Goal: Transaction & Acquisition: Purchase product/service

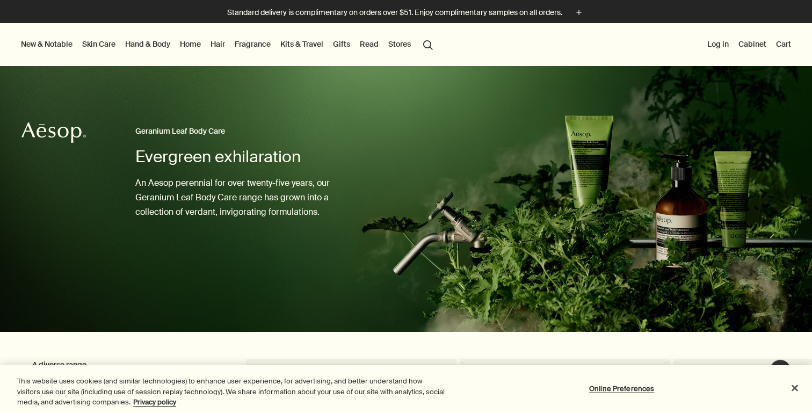
click at [109, 43] on link "Skin Care" at bounding box center [99, 44] width 38 height 14
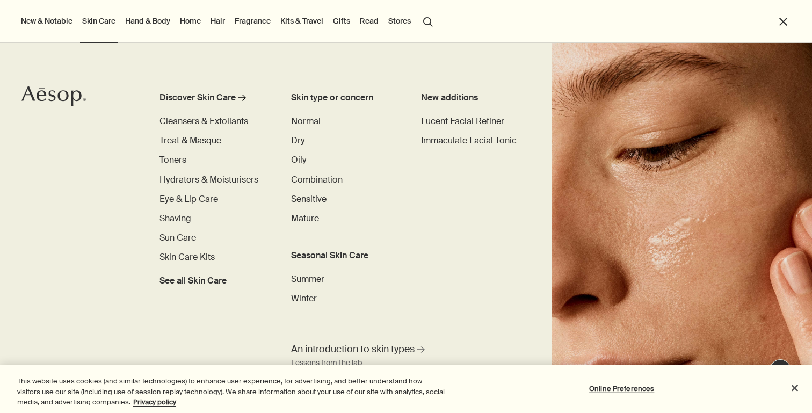
click at [177, 179] on span "Hydrators & Moisturisers" at bounding box center [208, 179] width 99 height 11
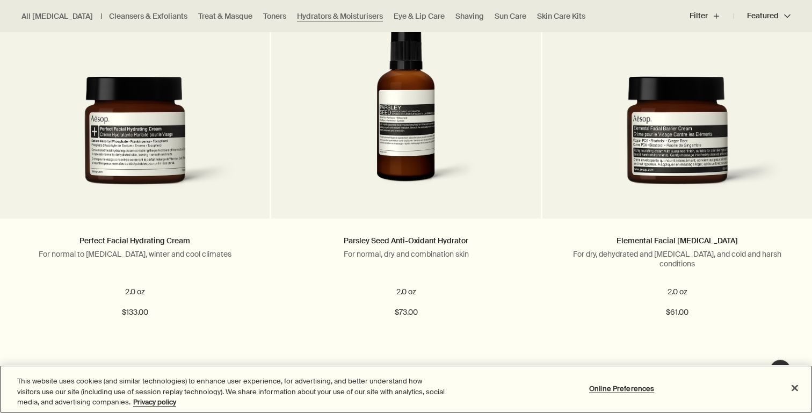
scroll to position [1556, 0]
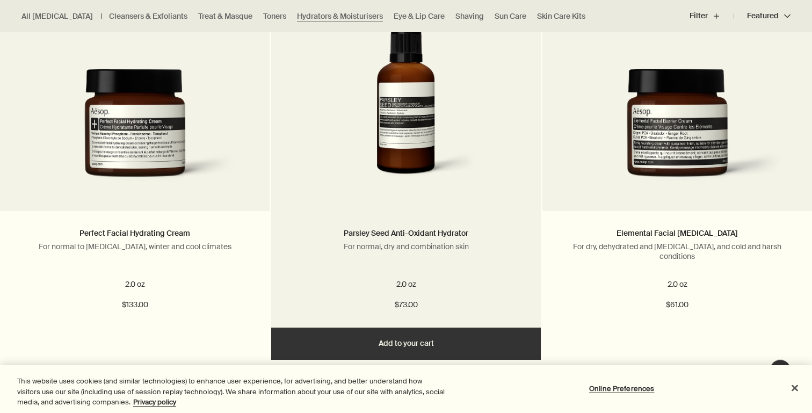
click at [371, 339] on button "Add Add to your cart" at bounding box center [405, 343] width 269 height 32
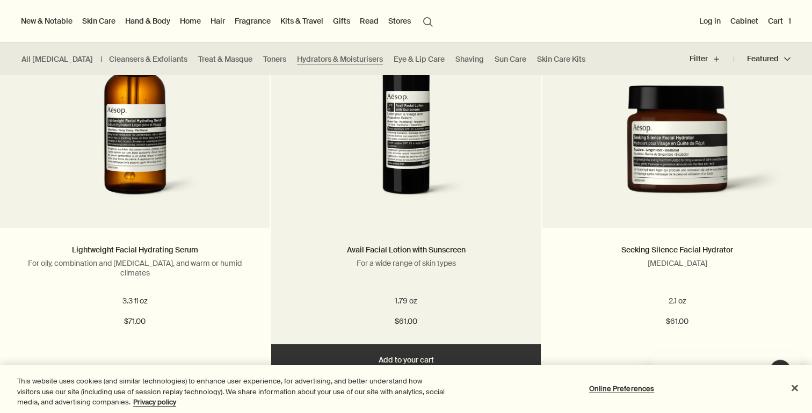
scroll to position [0, 0]
click at [497, 224] on link at bounding box center [405, 120] width 269 height 215
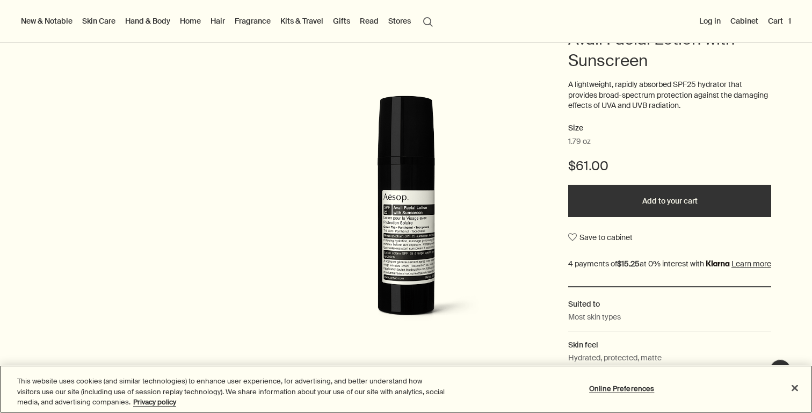
scroll to position [123, 0]
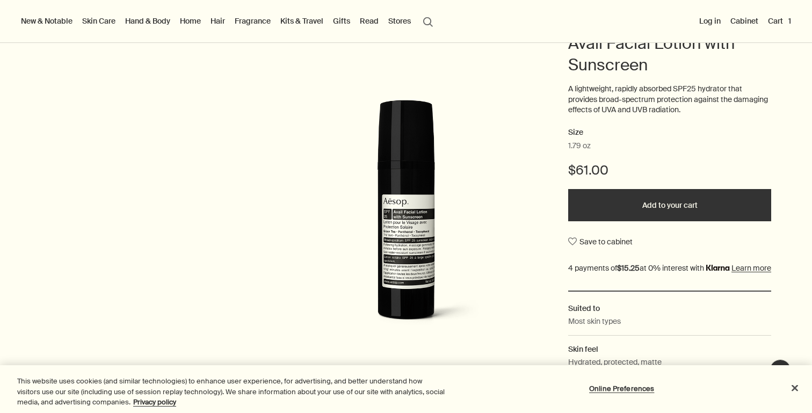
click at [645, 208] on button "Add to your cart" at bounding box center [669, 205] width 203 height 32
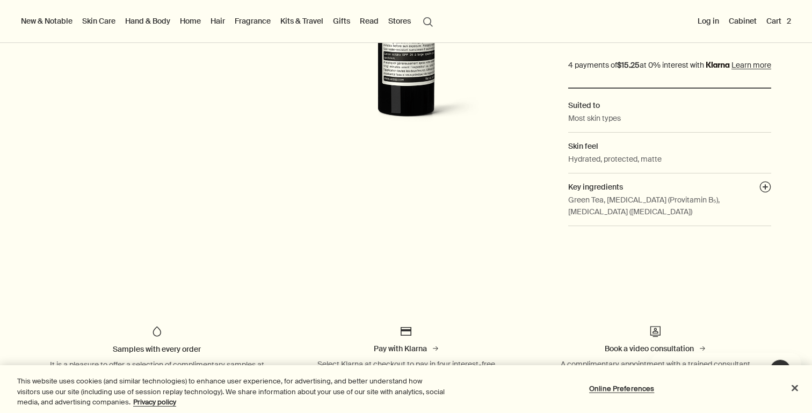
scroll to position [0, 0]
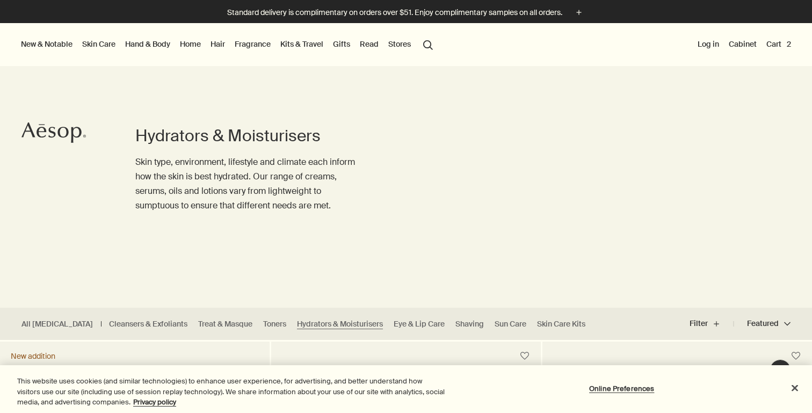
click at [222, 46] on link "Hair" at bounding box center [217, 44] width 19 height 14
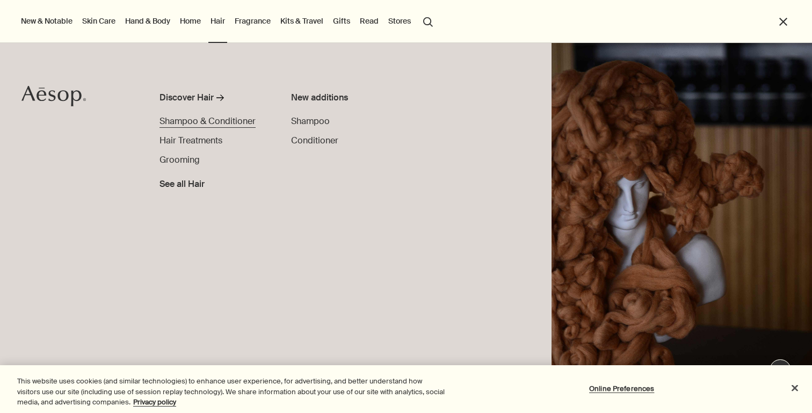
click at [192, 119] on span "Shampoo & Conditioner" at bounding box center [207, 120] width 96 height 11
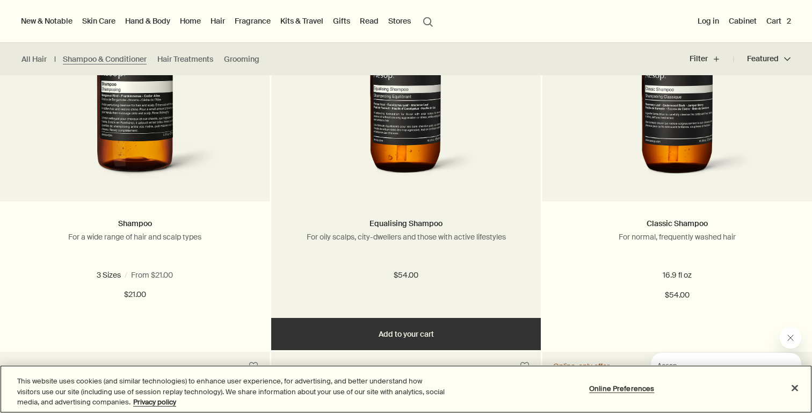
scroll to position [349, 0]
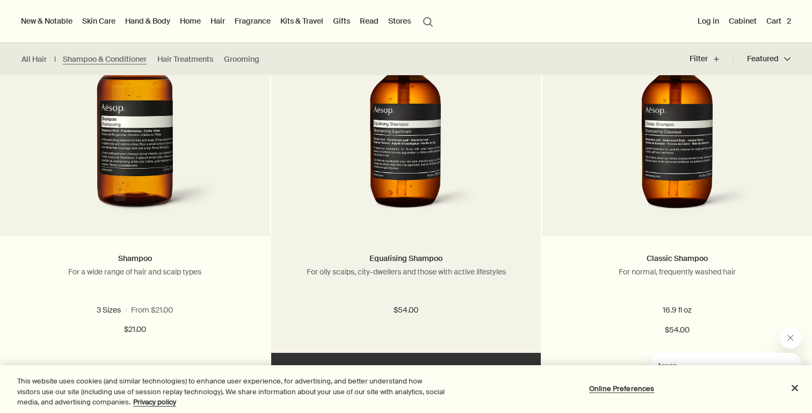
click at [466, 180] on img at bounding box center [406, 120] width 160 height 199
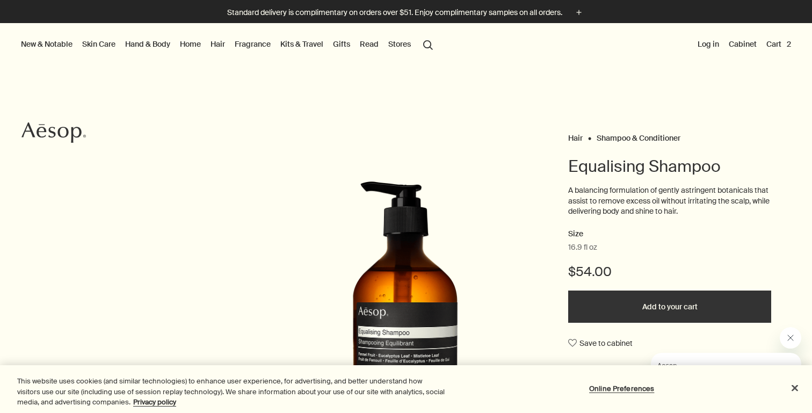
click at [771, 45] on button "Cart 2" at bounding box center [778, 44] width 29 height 14
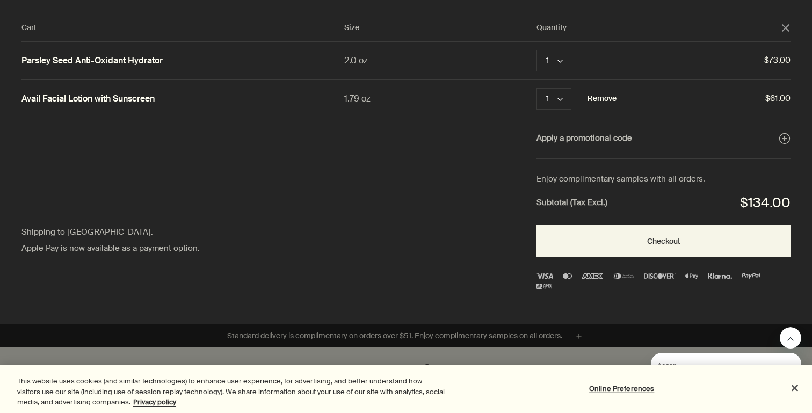
click at [599, 102] on button "Remove" at bounding box center [601, 98] width 29 height 13
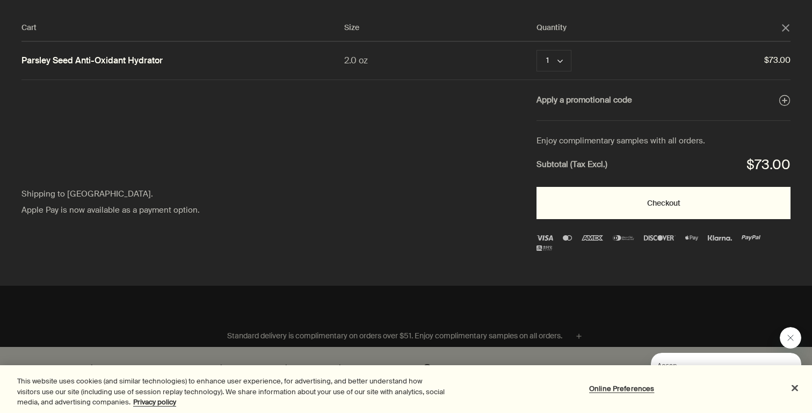
click at [631, 205] on button "Checkout" at bounding box center [663, 203] width 254 height 32
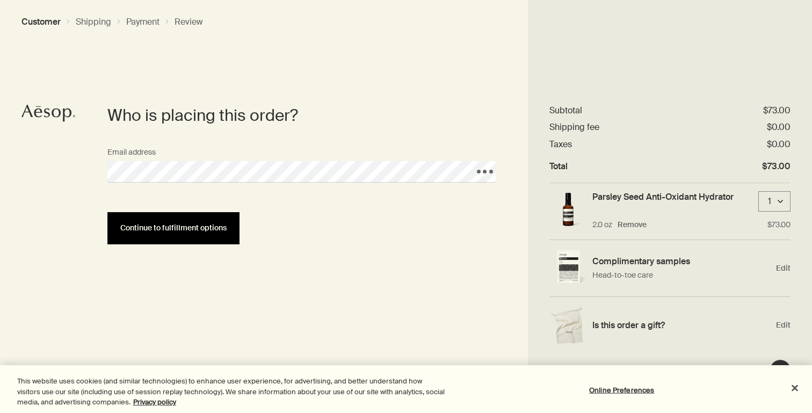
click at [213, 229] on span "Continue to fulfillment options" at bounding box center [173, 228] width 106 height 8
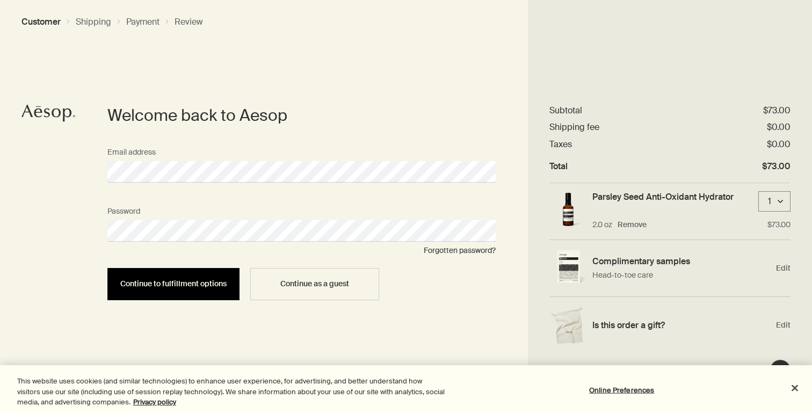
click at [205, 284] on span "Continue to fulfillment options" at bounding box center [173, 284] width 106 height 8
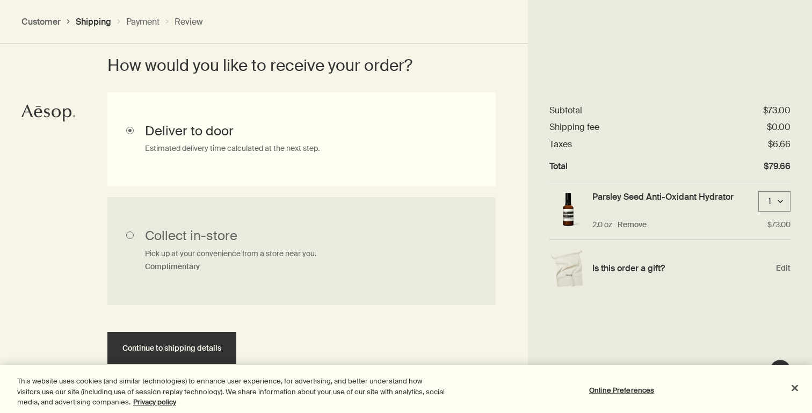
scroll to position [313, 0]
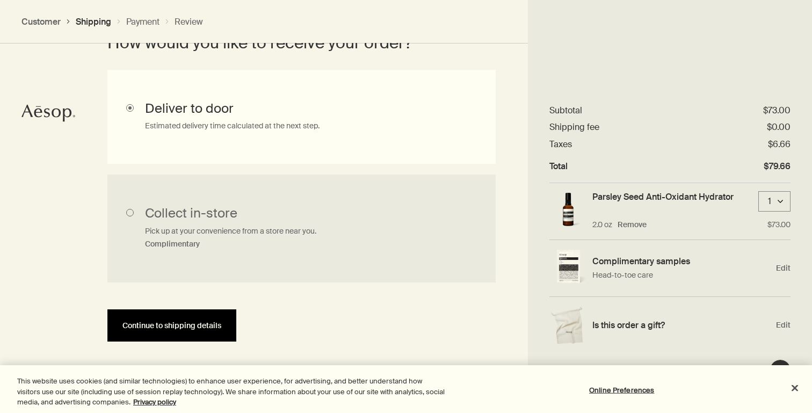
click at [196, 319] on button "Continue to shipping details" at bounding box center [171, 325] width 129 height 32
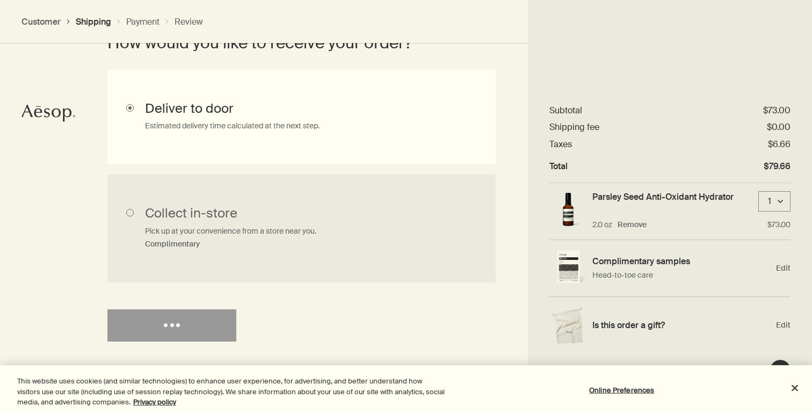
select select "US"
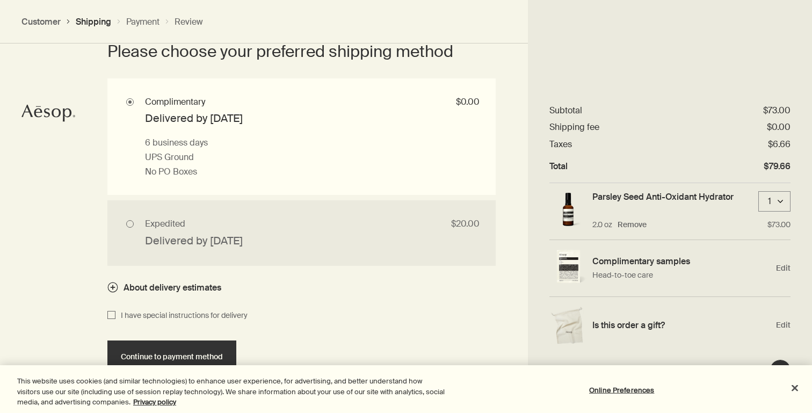
scroll to position [1005, 0]
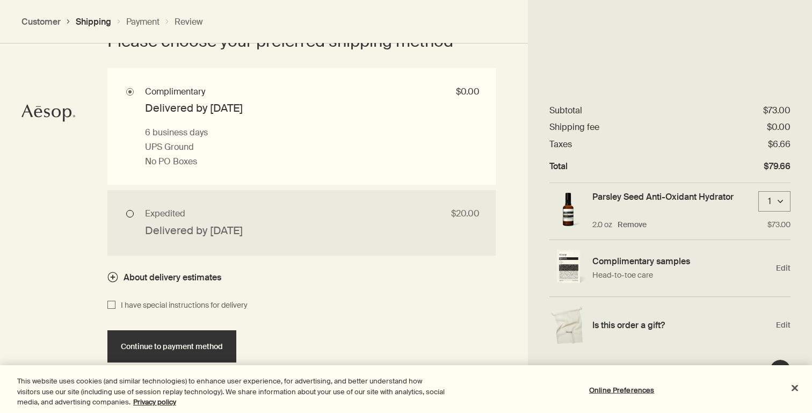
click at [423, 223] on input "Expedited $20.00 Delivered by Tue, Aug 12 1 business day if placed before 12PM …" at bounding box center [301, 222] width 388 height 65
radio input "true"
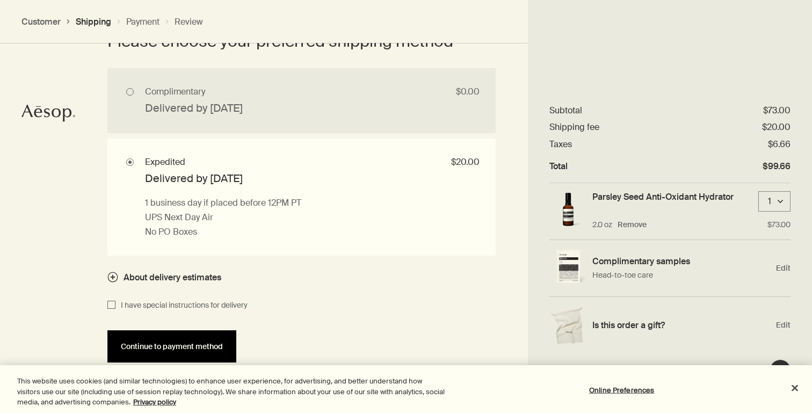
click at [199, 339] on button "Continue to payment method" at bounding box center [171, 346] width 129 height 32
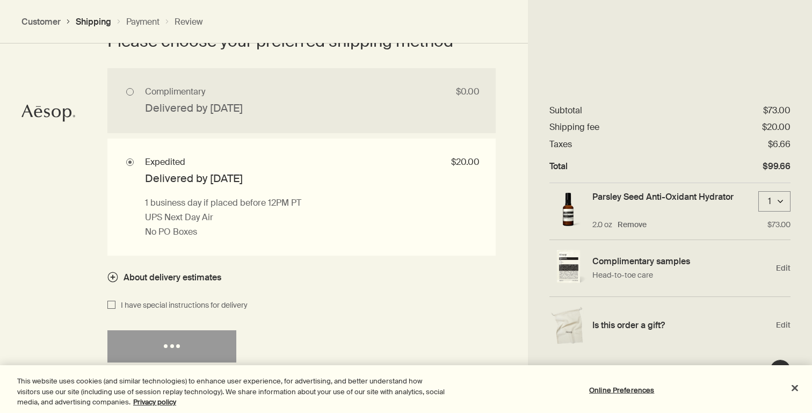
select select "US"
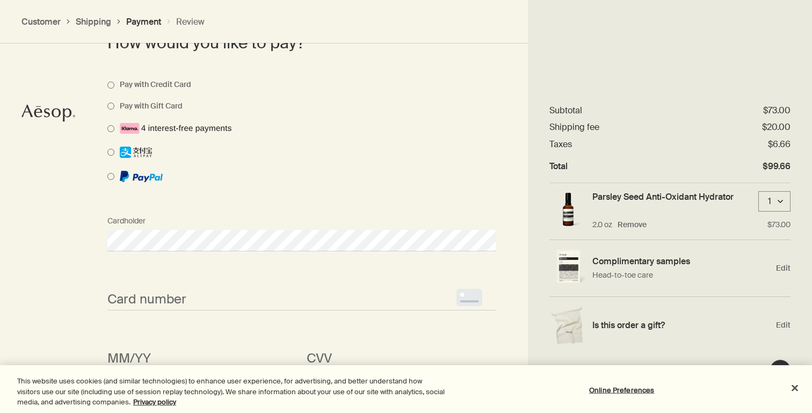
scroll to position [926, 0]
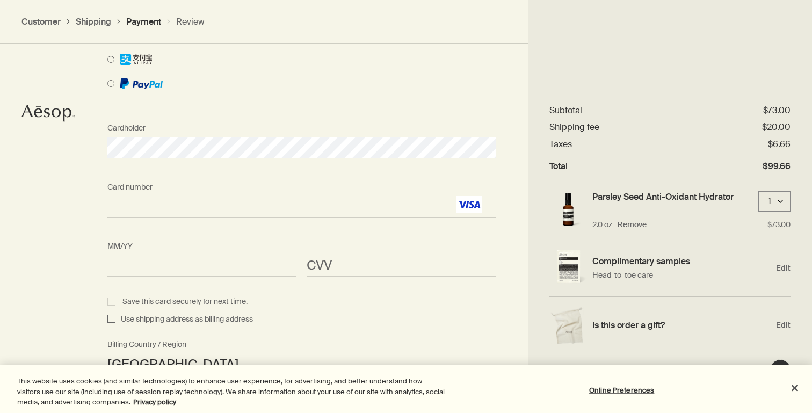
click at [304, 265] on div "CVV <p>Your browser does not support iframes.</p>" at bounding box center [400, 256] width 199 height 40
click at [112, 318] on input "Use shipping address as billing address" at bounding box center [111, 319] width 8 height 13
checkbox input "true"
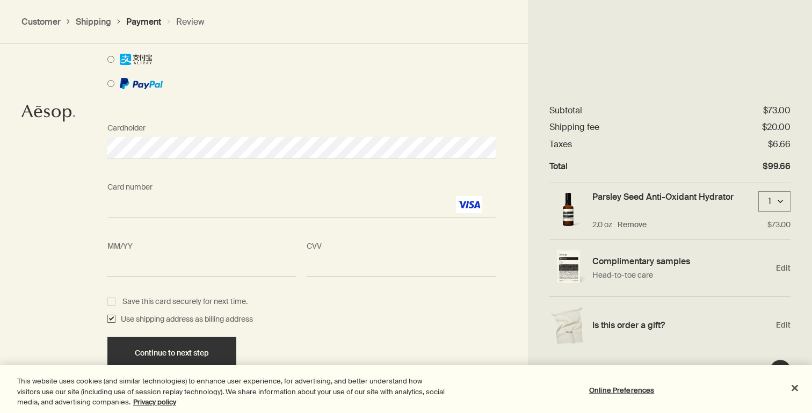
scroll to position [954, 0]
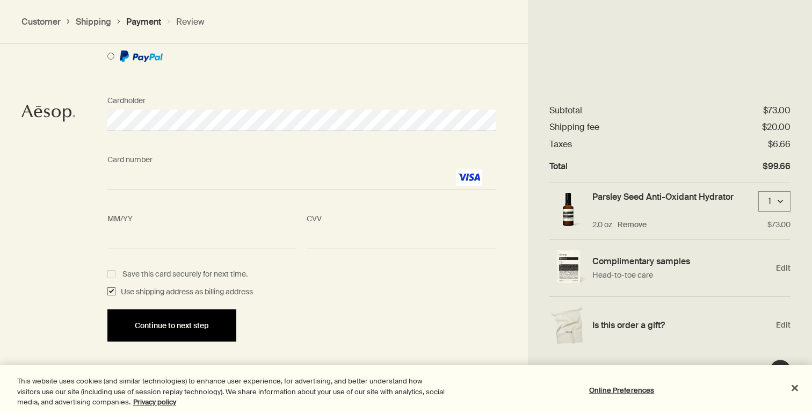
click at [186, 322] on span "Continue to next step" at bounding box center [172, 326] width 74 height 8
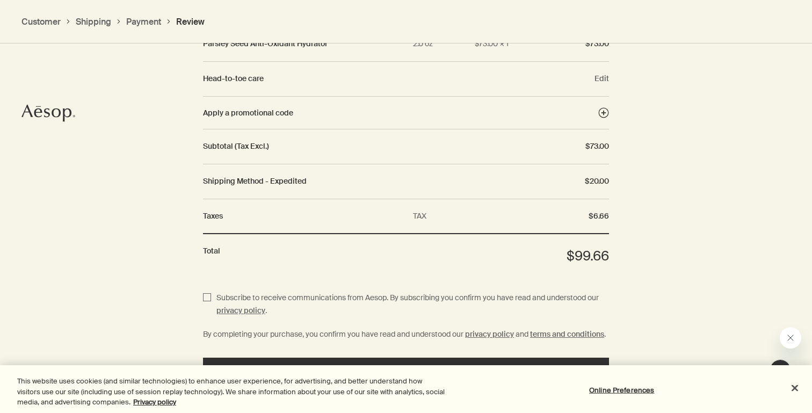
scroll to position [1215, 0]
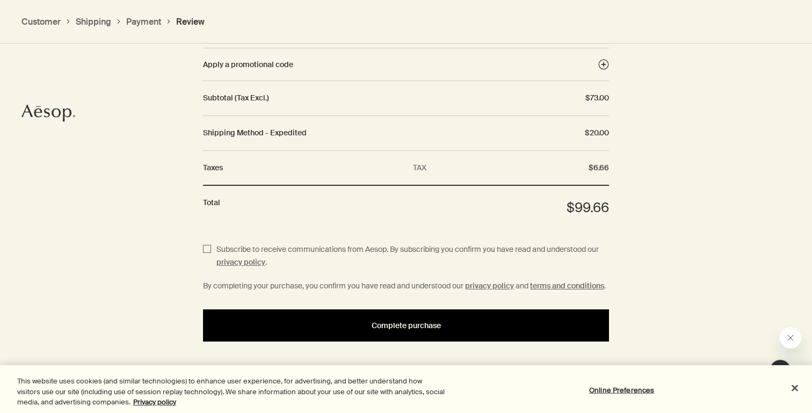
click at [423, 323] on span "Complete purchase" at bounding box center [405, 326] width 69 height 8
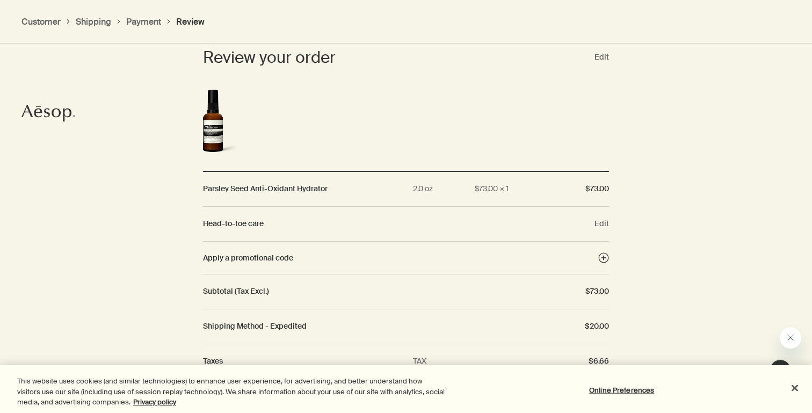
scroll to position [813, 0]
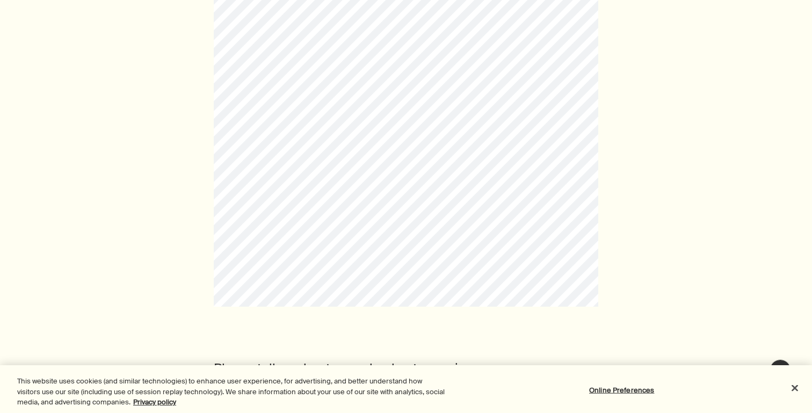
scroll to position [328, 0]
